Goal: Browse casually

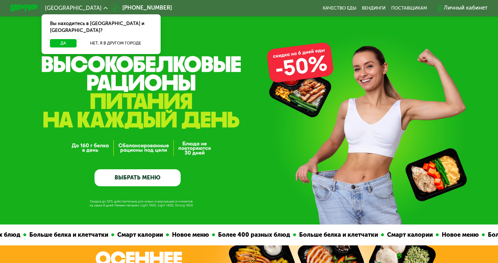
click at [146, 178] on link "ВЫБРАТЬ МЕНЮ" at bounding box center [137, 177] width 86 height 17
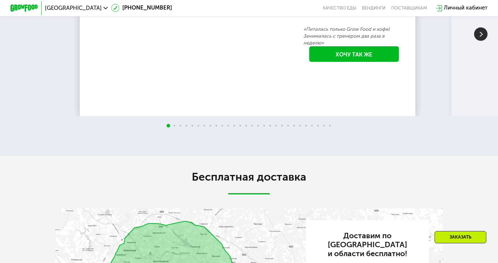
scroll to position [1334, 0]
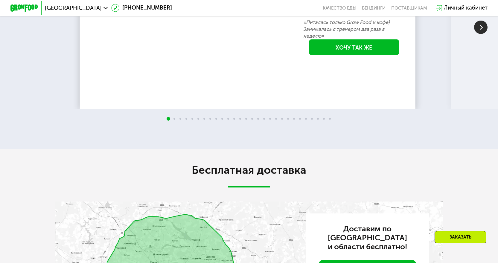
click at [483, 34] on img at bounding box center [480, 27] width 13 height 13
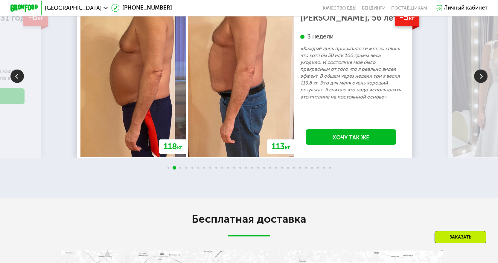
scroll to position [1275, 0]
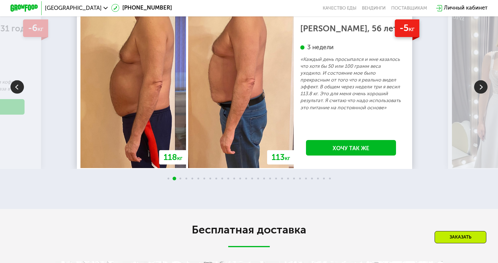
click at [478, 94] on img at bounding box center [480, 86] width 13 height 13
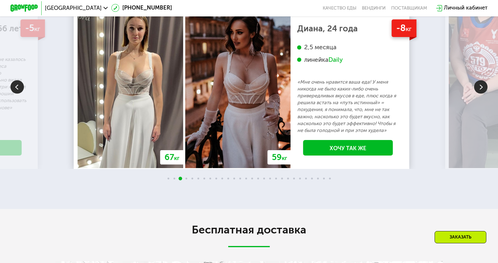
click at [478, 94] on img at bounding box center [480, 86] width 13 height 13
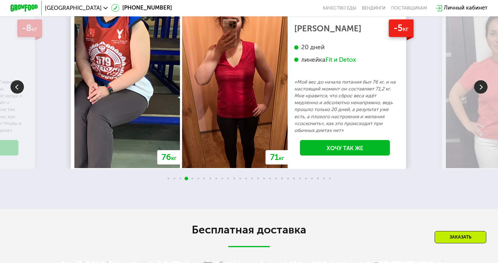
click at [478, 94] on img at bounding box center [480, 86] width 13 height 13
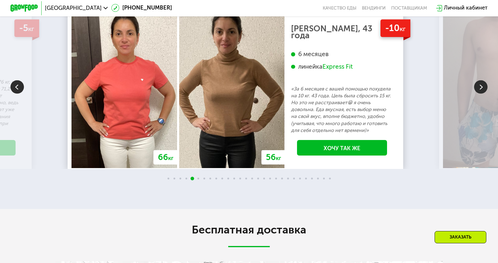
click at [478, 94] on img at bounding box center [480, 86] width 13 height 13
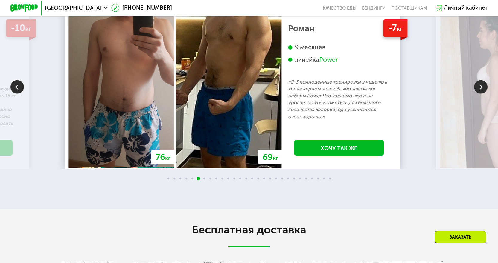
click at [478, 94] on img at bounding box center [480, 86] width 13 height 13
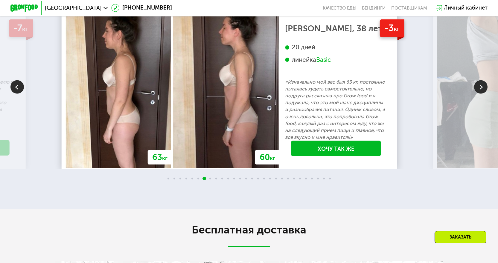
click at [478, 94] on img at bounding box center [480, 86] width 13 height 13
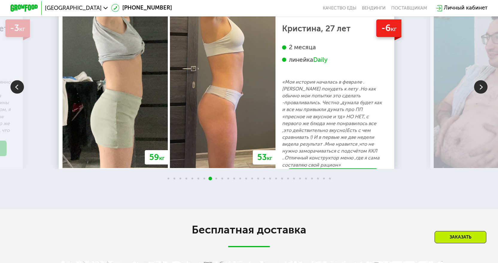
click at [478, 94] on img at bounding box center [480, 86] width 13 height 13
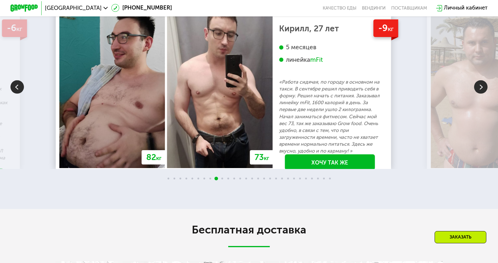
click at [478, 94] on img at bounding box center [480, 86] width 13 height 13
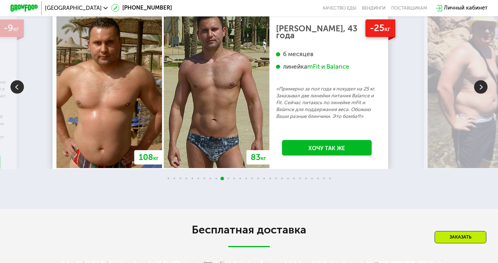
click at [478, 94] on img at bounding box center [480, 86] width 13 height 13
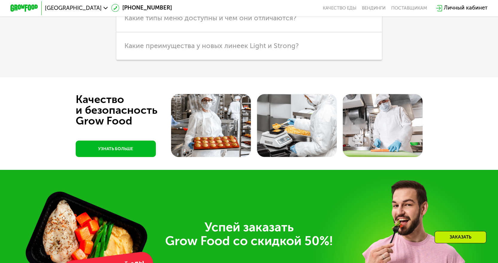
scroll to position [1962, 0]
